Goal: Task Accomplishment & Management: Use online tool/utility

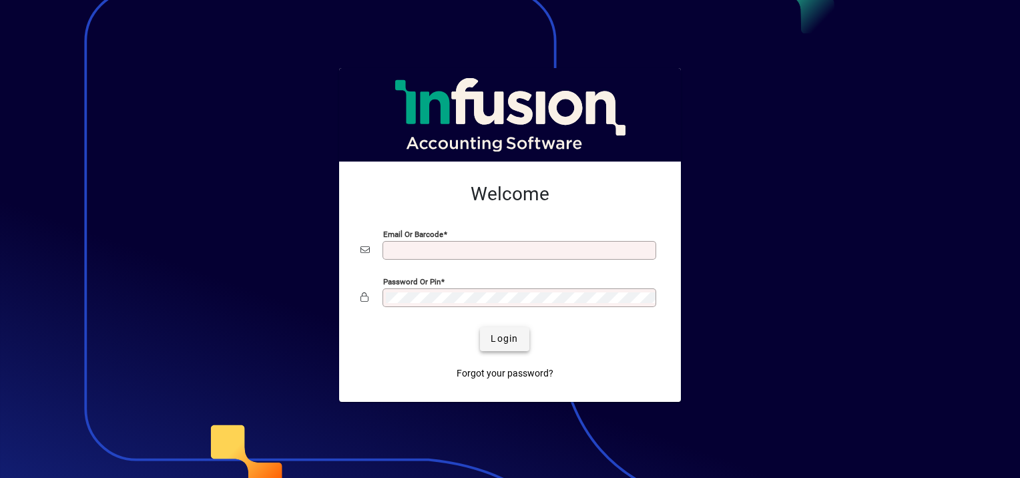
type input "**********"
click at [507, 344] on span "Login" at bounding box center [504, 339] width 27 height 14
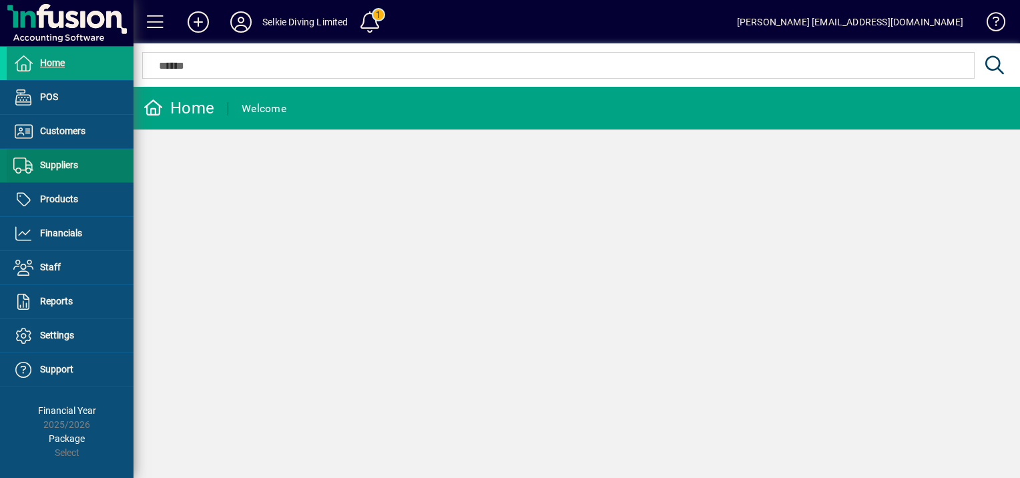
click at [68, 168] on span "Suppliers" at bounding box center [59, 165] width 38 height 11
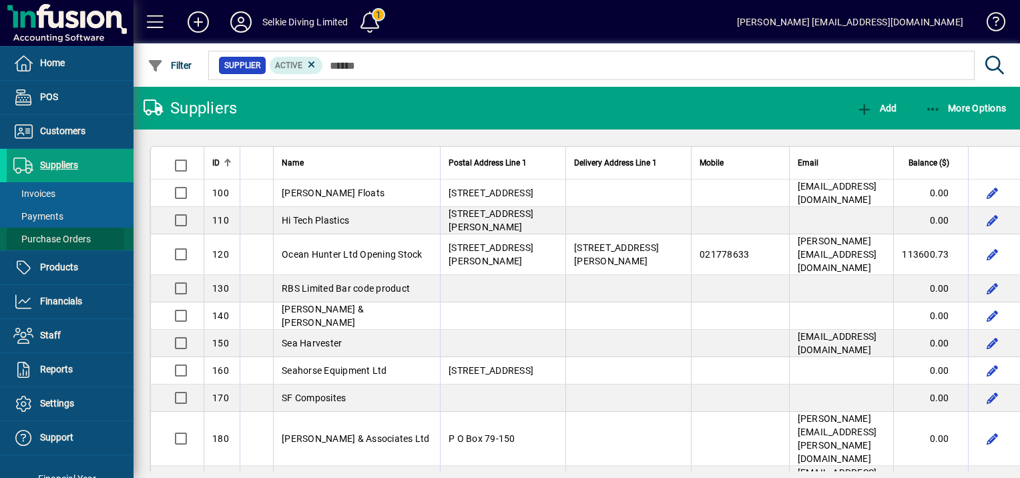
click at [50, 238] on span "Purchase Orders" at bounding box center [51, 239] width 77 height 11
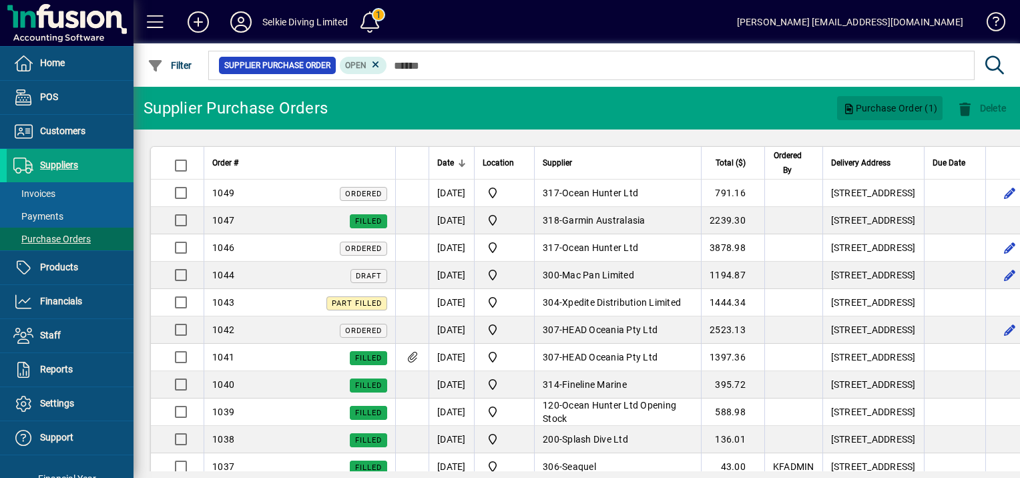
click at [888, 105] on span "Purchase Order (1)" at bounding box center [890, 107] width 95 height 21
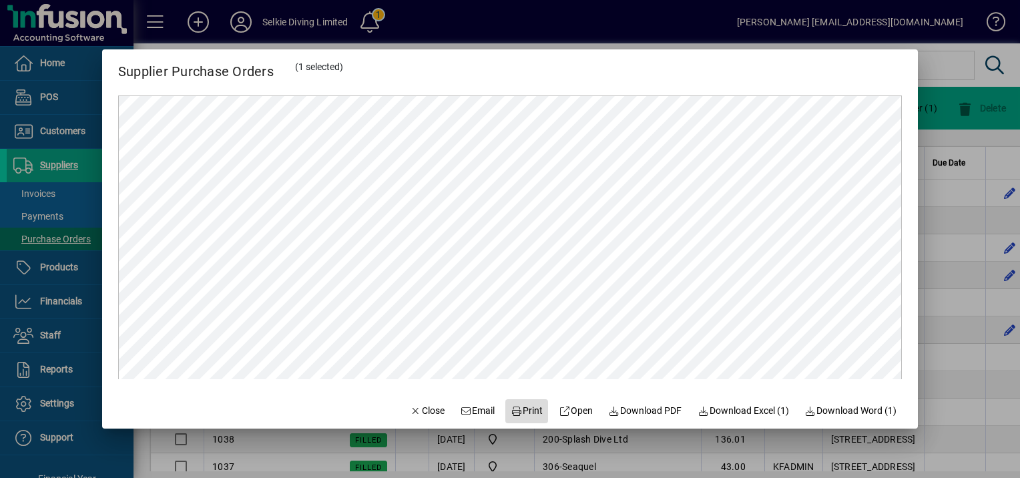
click at [525, 409] on span "Print" at bounding box center [527, 411] width 32 height 14
click at [513, 17] on div at bounding box center [510, 239] width 1020 height 478
